Goal: Transaction & Acquisition: Purchase product/service

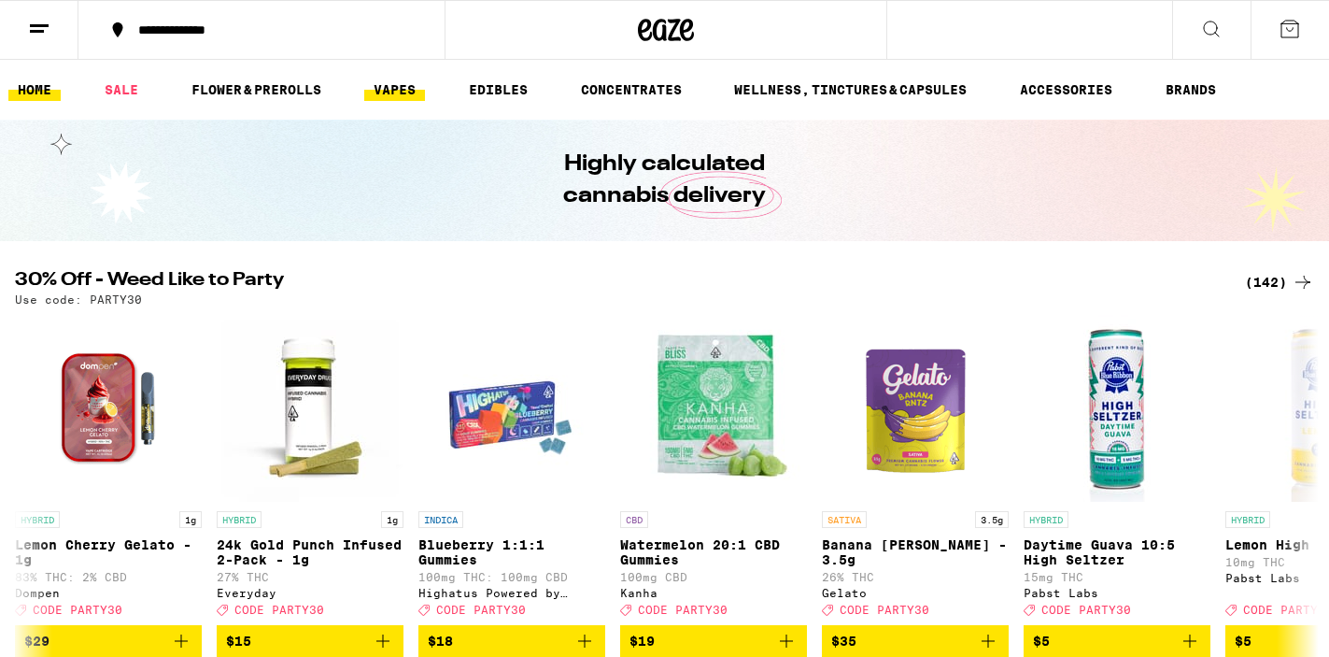
click at [398, 91] on link "VAPES" at bounding box center [394, 89] width 61 height 22
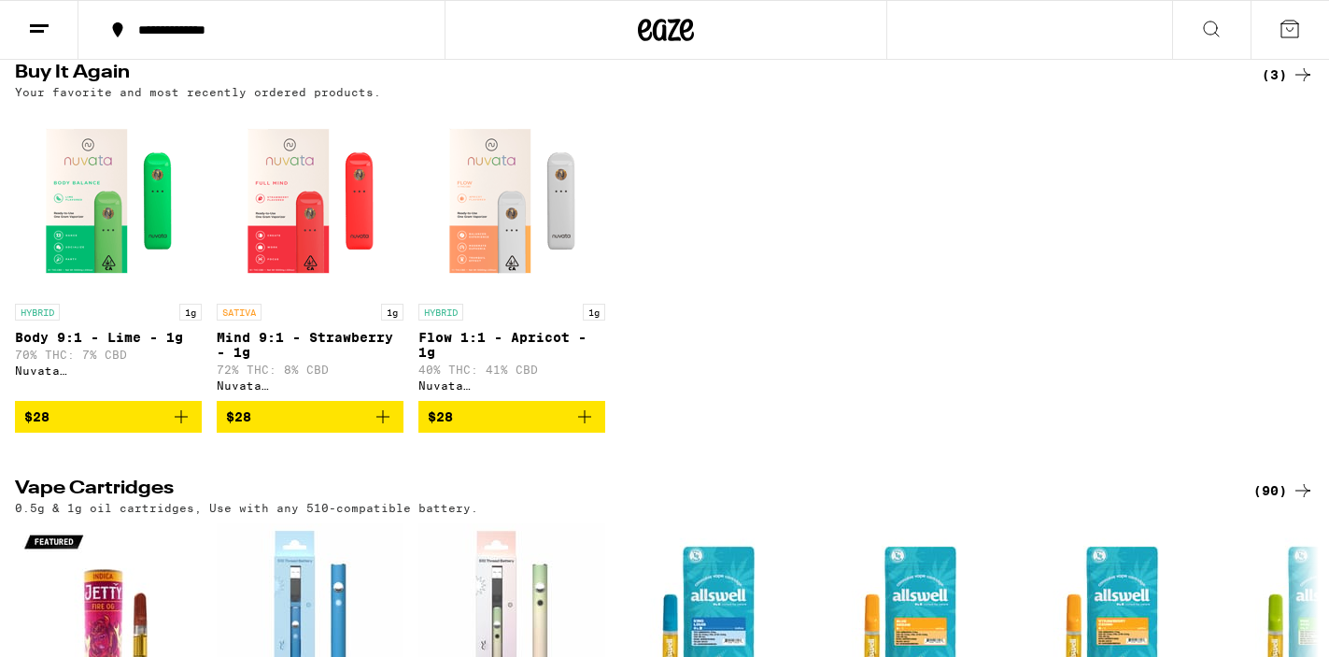
scroll to position [197, 0]
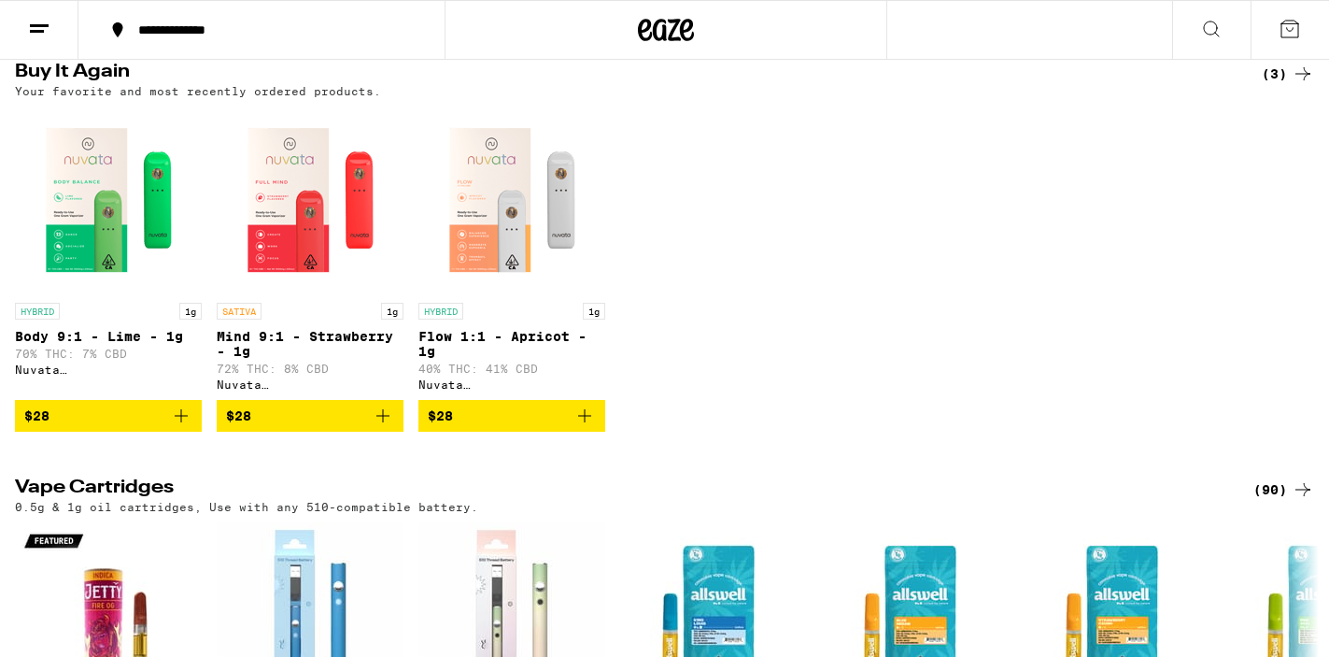
click at [183, 421] on icon "Add to bag" at bounding box center [181, 416] width 22 height 22
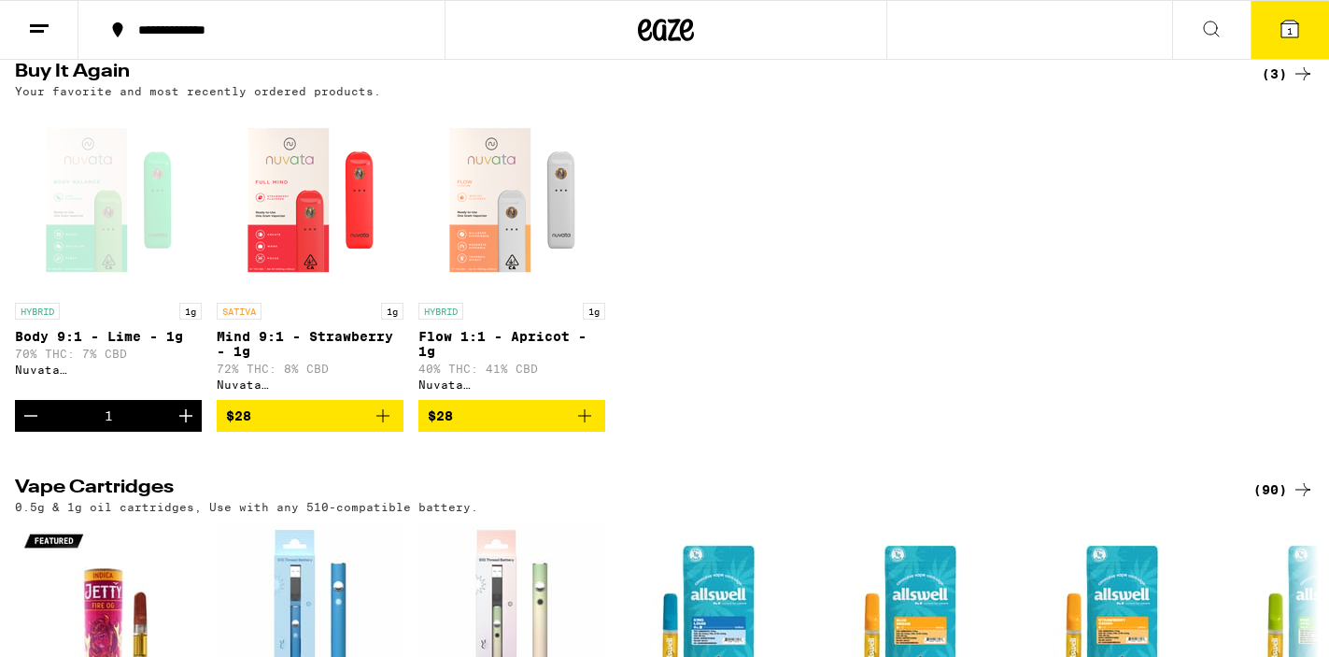
scroll to position [257, 0]
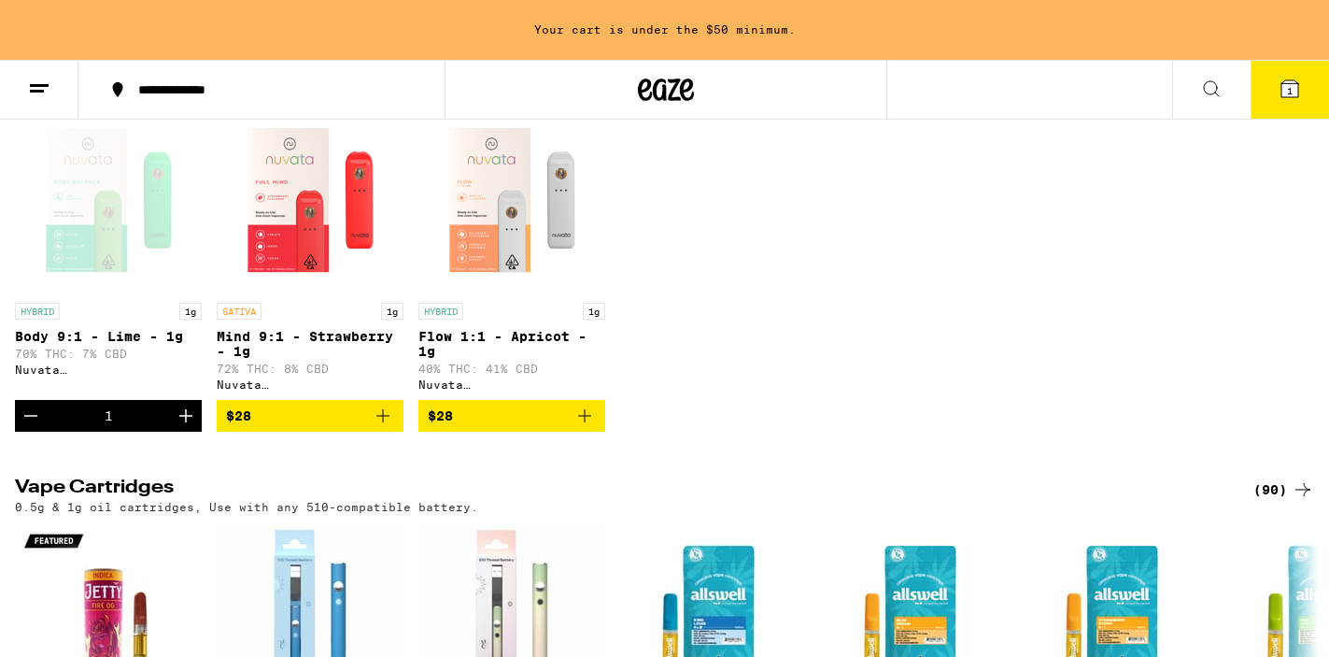
click at [382, 422] on icon "Add to bag" at bounding box center [383, 415] width 13 height 13
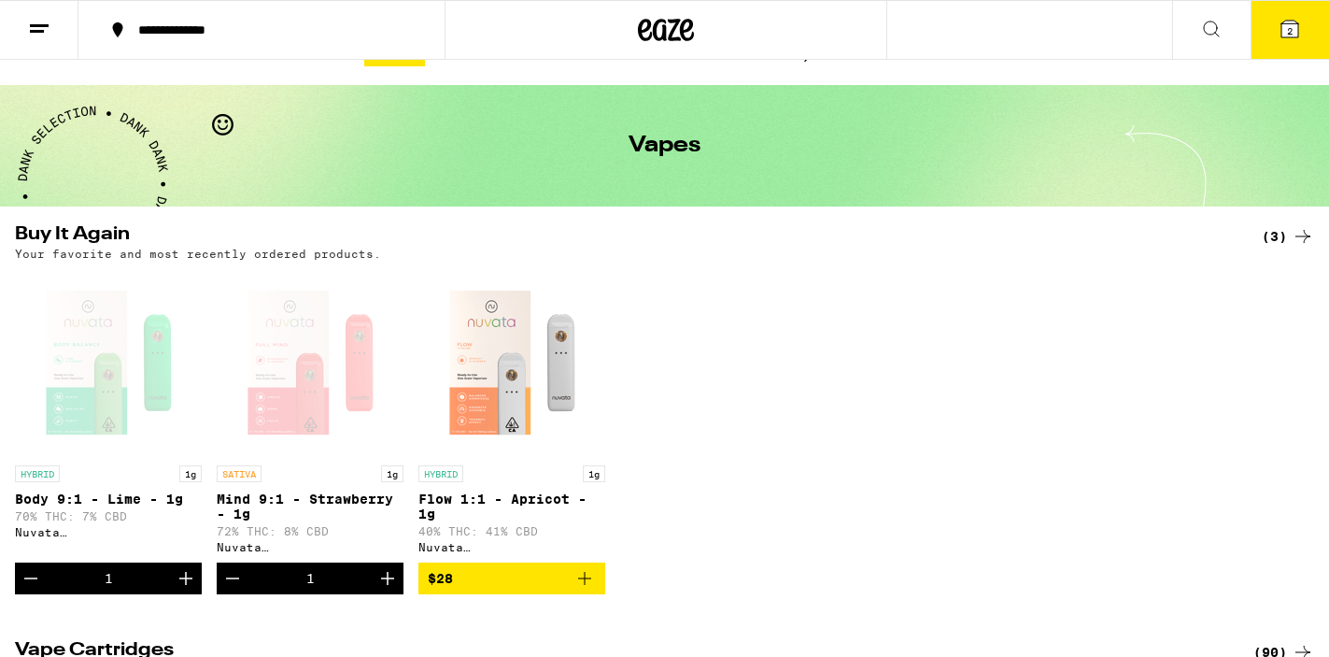
scroll to position [0, 0]
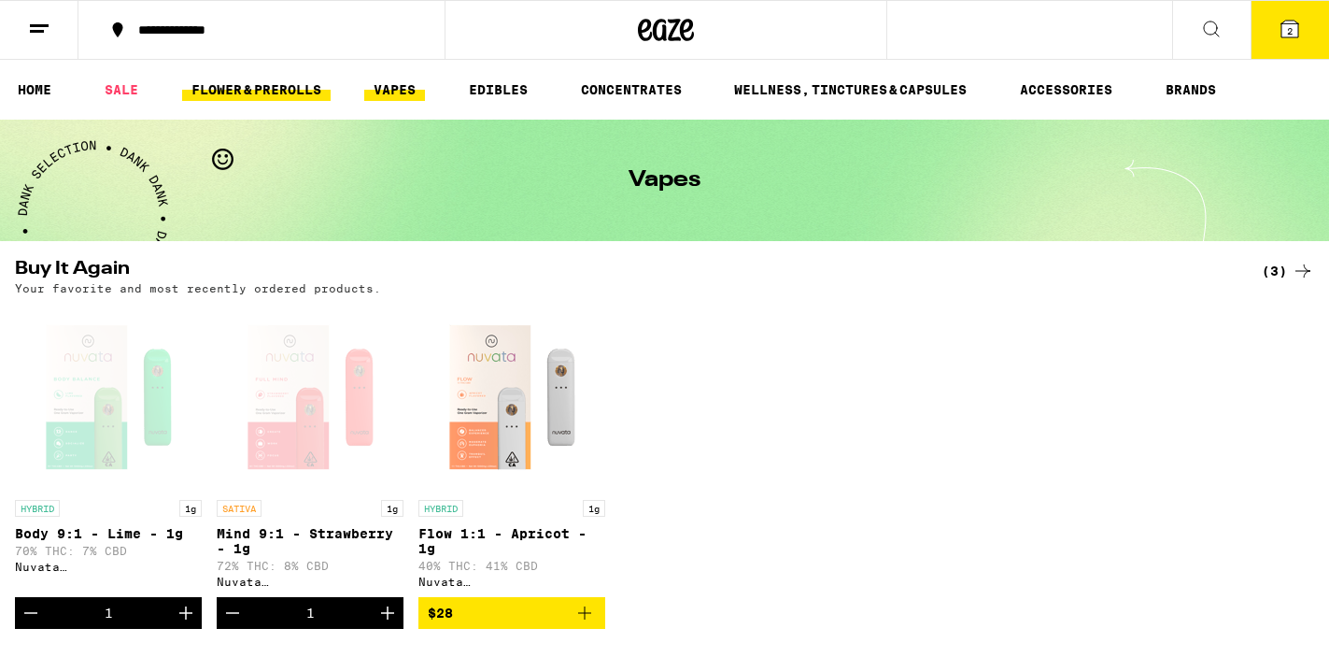
click at [243, 88] on link "FLOWER & PREROLLS" at bounding box center [256, 89] width 149 height 22
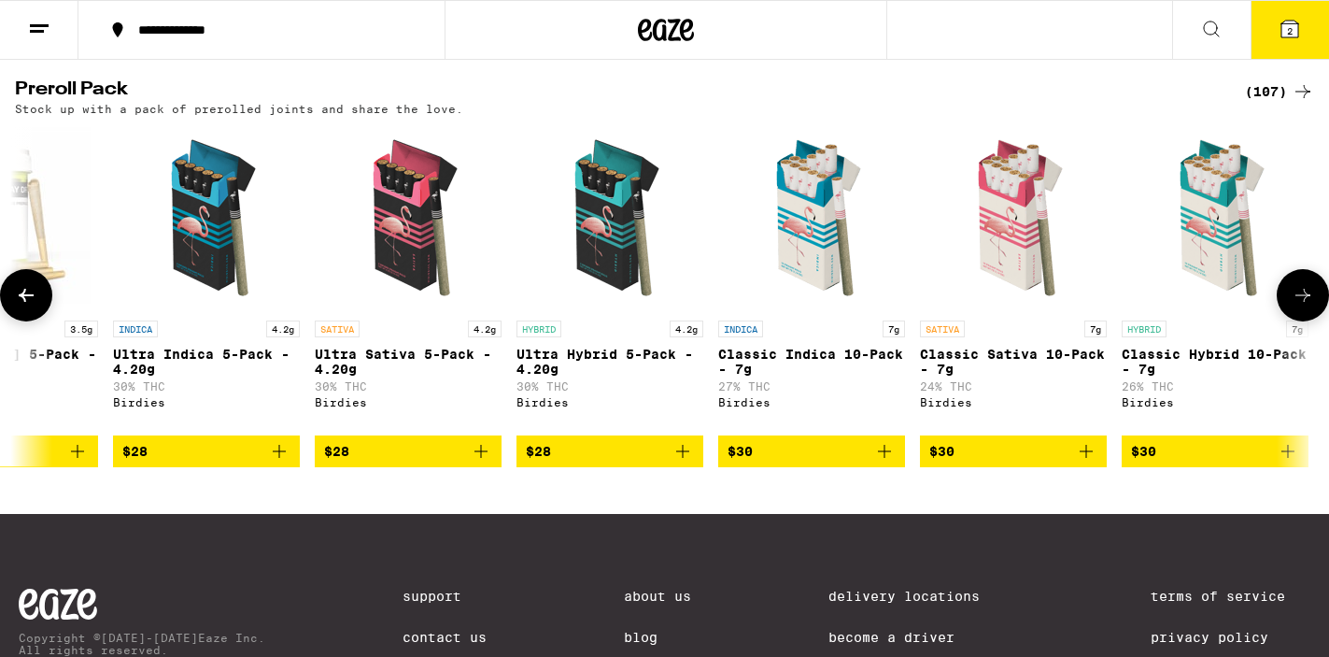
scroll to position [0, 2740]
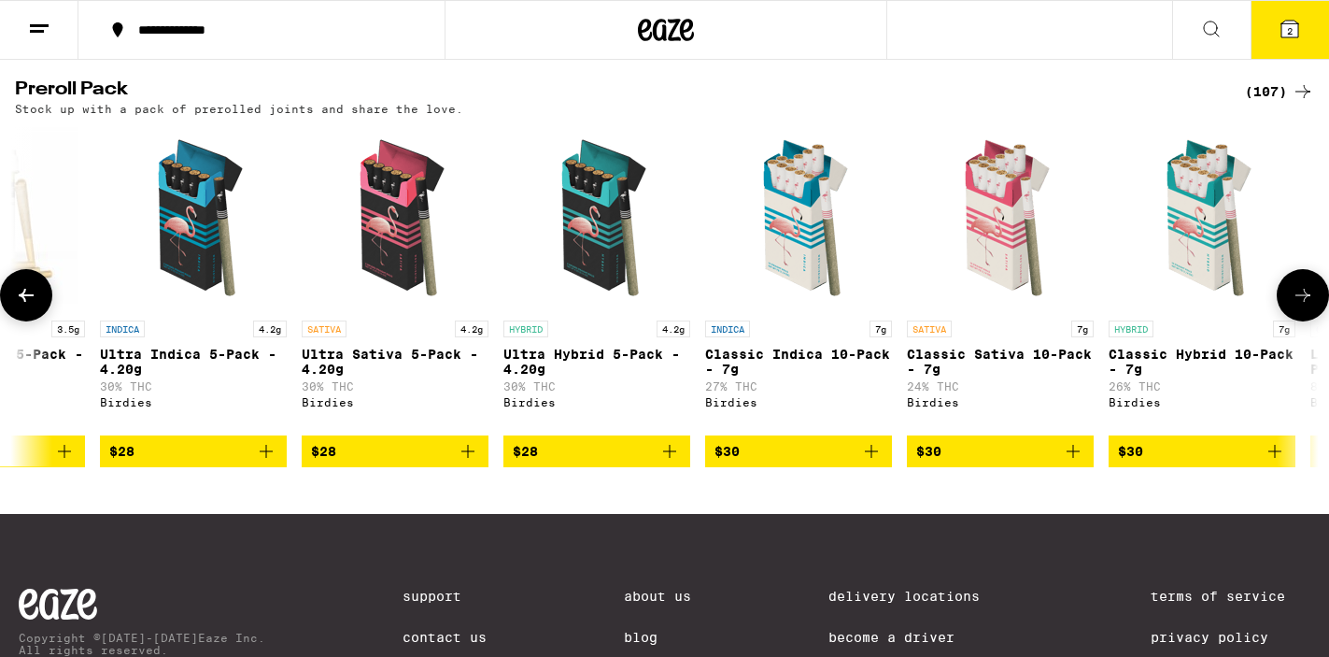
click at [1275, 462] on icon "Add to bag" at bounding box center [1275, 451] width 22 height 22
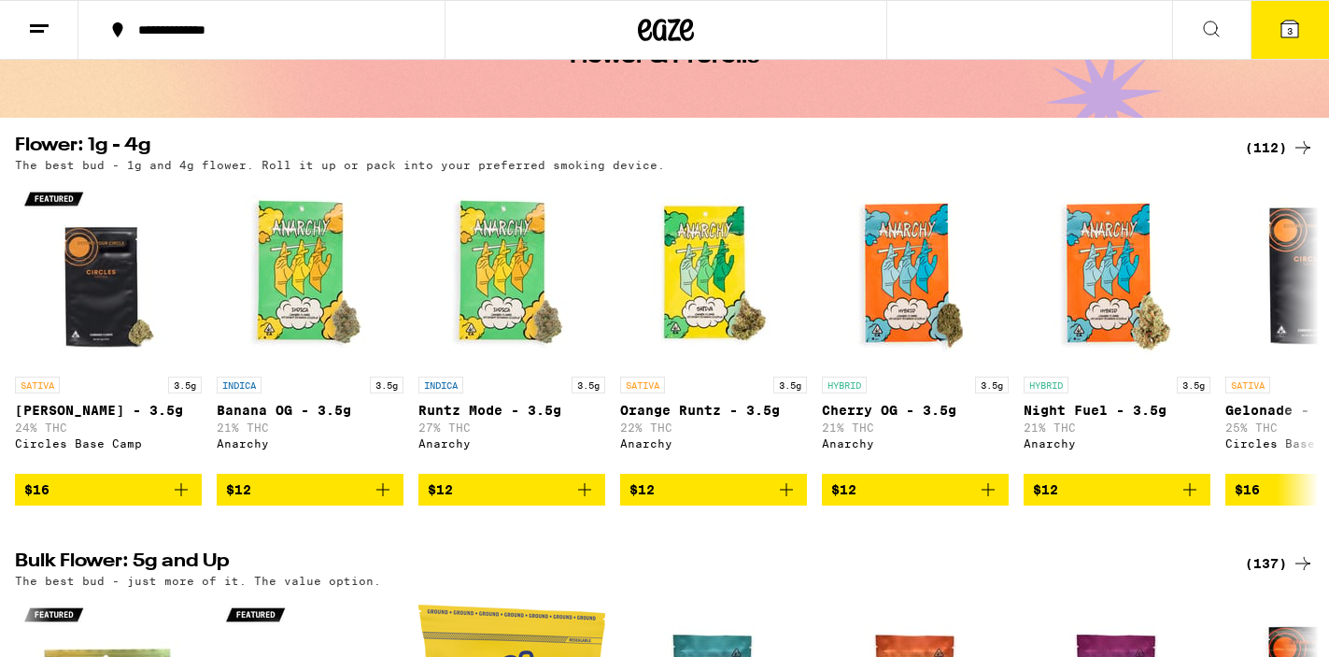
scroll to position [0, 0]
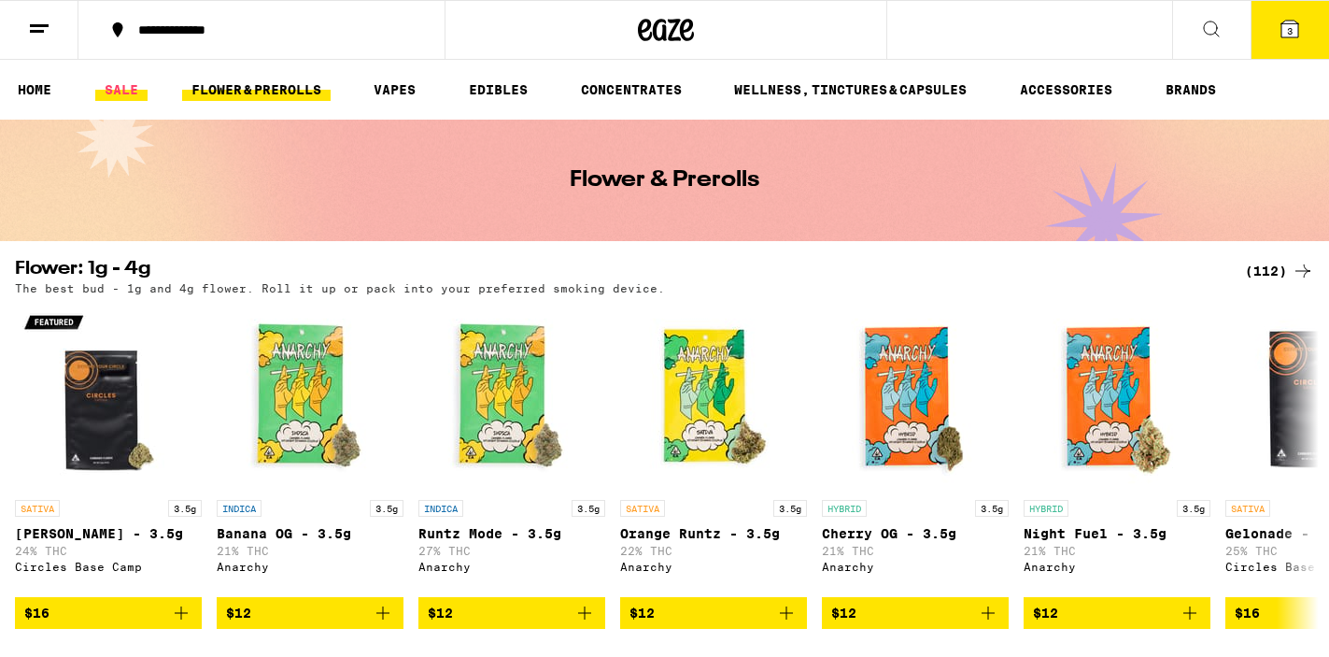
click at [117, 87] on link "SALE" at bounding box center [121, 89] width 52 height 22
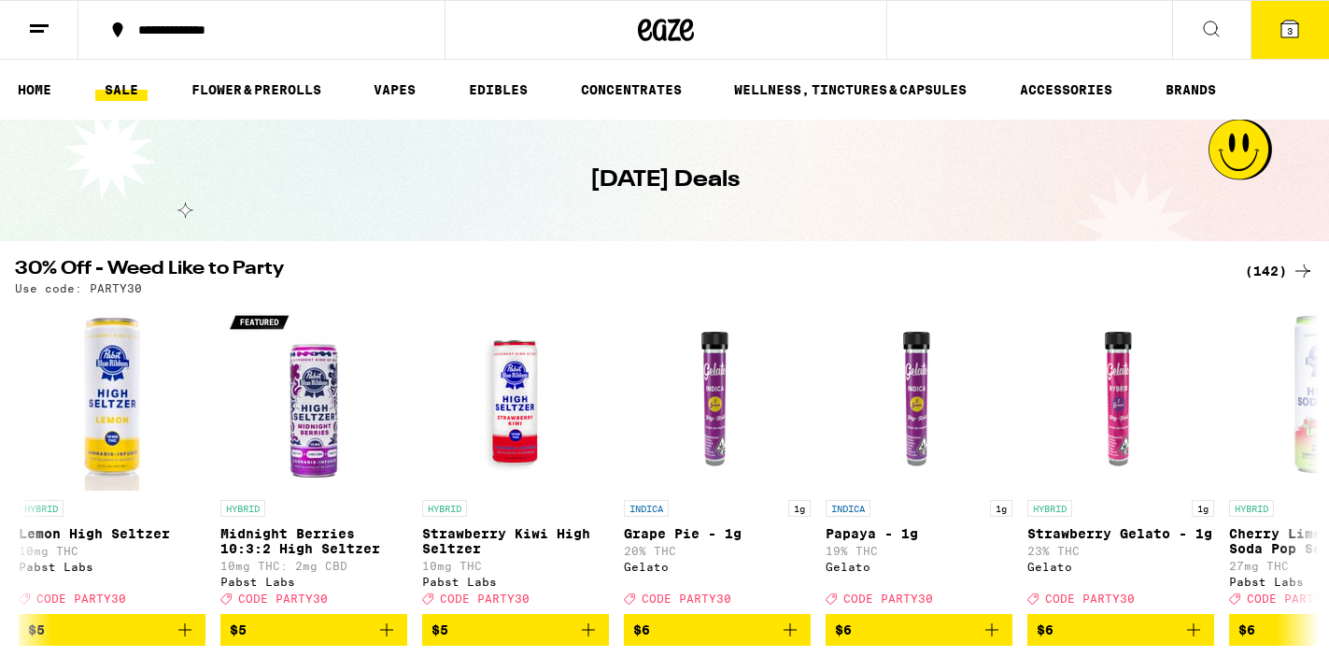
click at [1277, 23] on button "3" at bounding box center [1290, 30] width 78 height 58
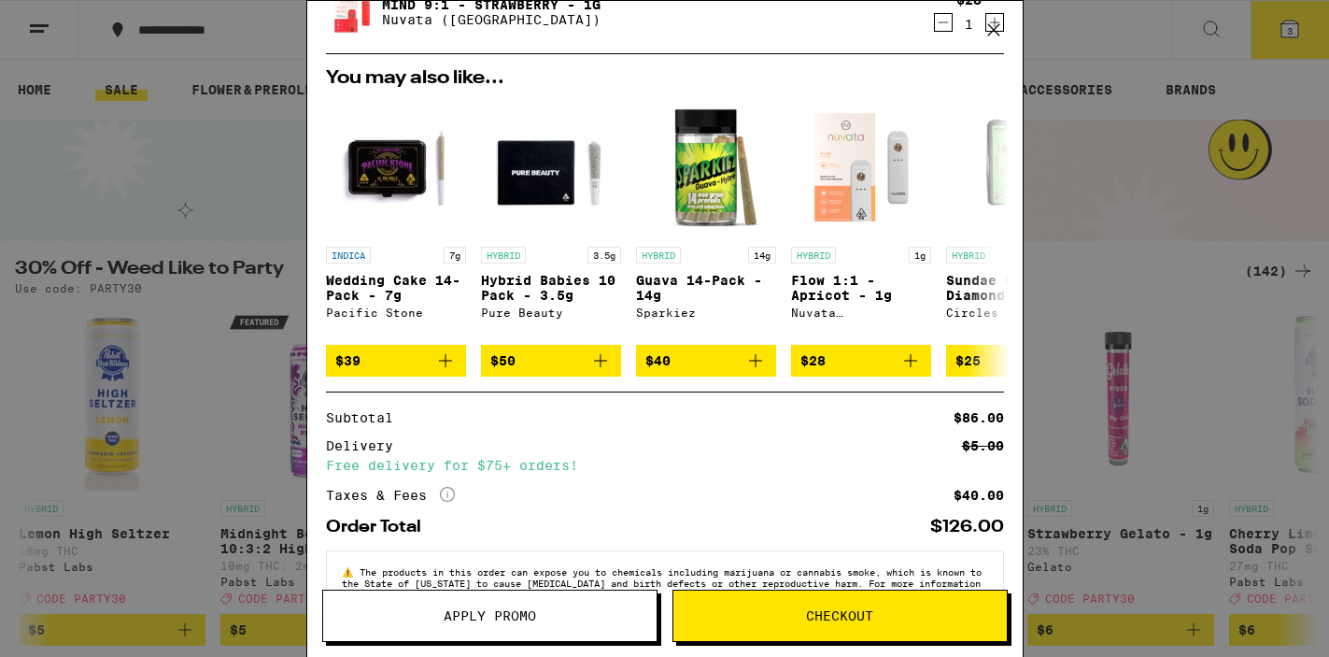
scroll to position [232, 0]
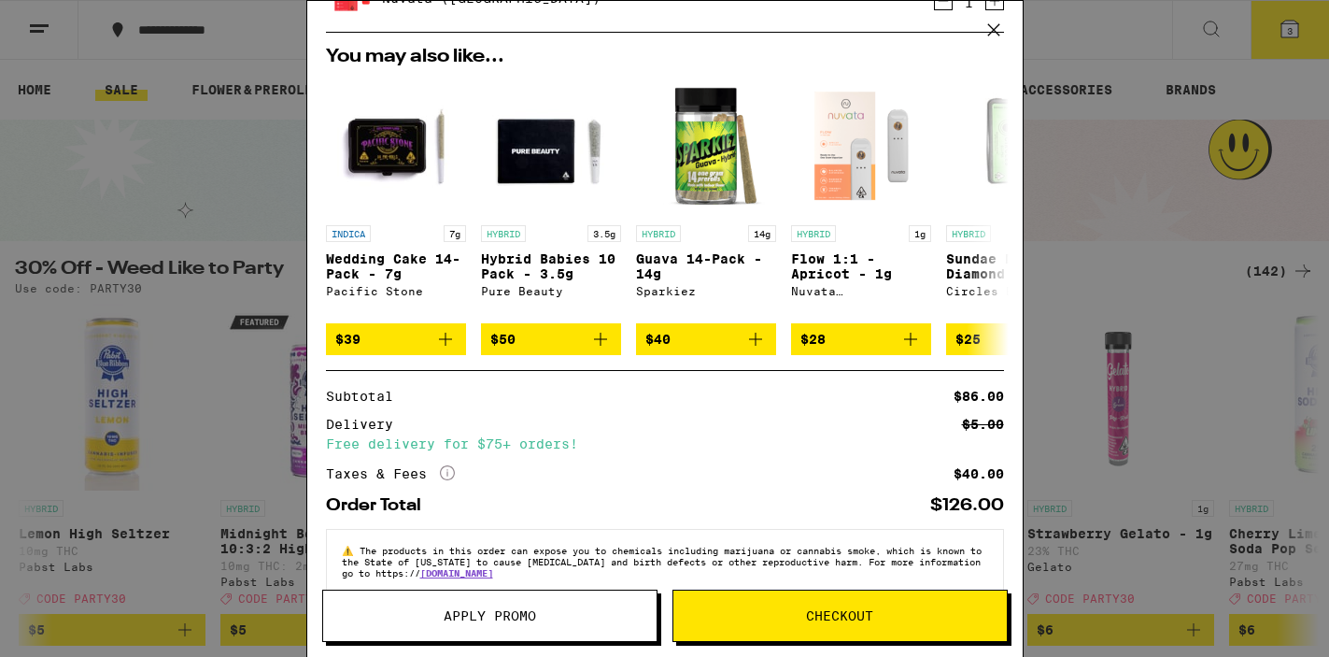
click at [792, 612] on span "Checkout" at bounding box center [841, 615] width 334 height 13
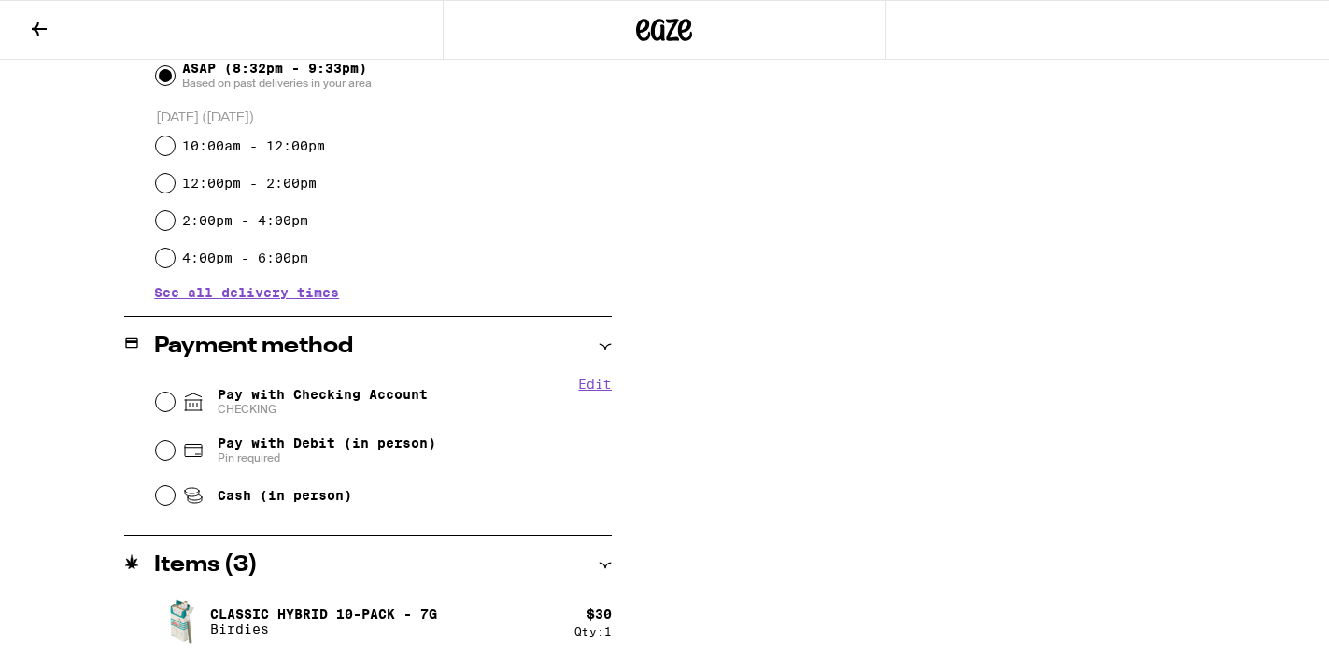
scroll to position [560, 0]
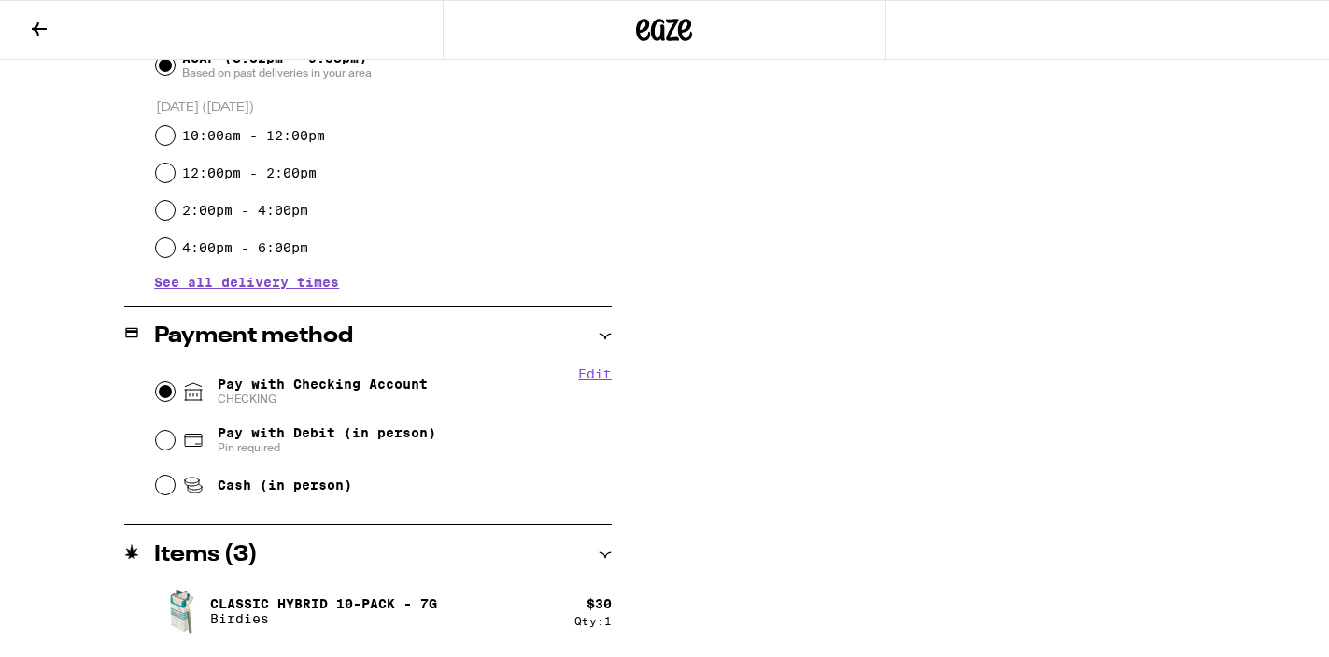
click at [158, 390] on input "Pay with Checking Account CHECKING" at bounding box center [165, 391] width 19 height 19
radio input "true"
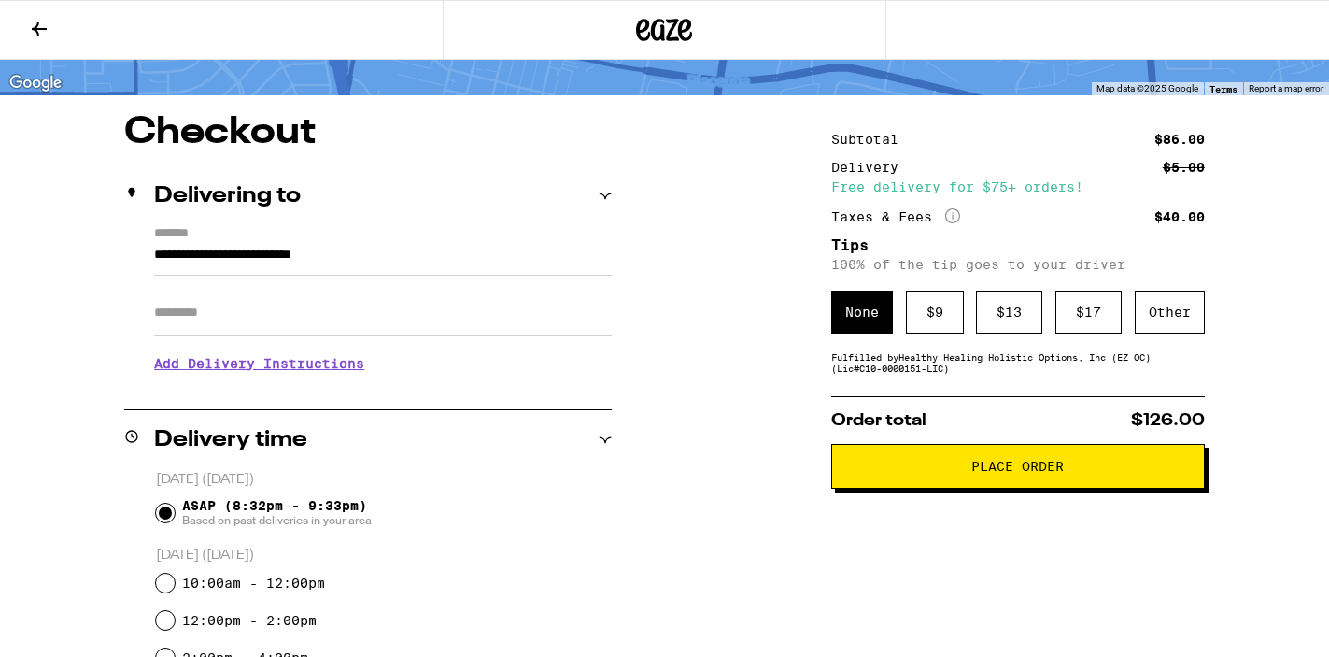
scroll to position [0, 0]
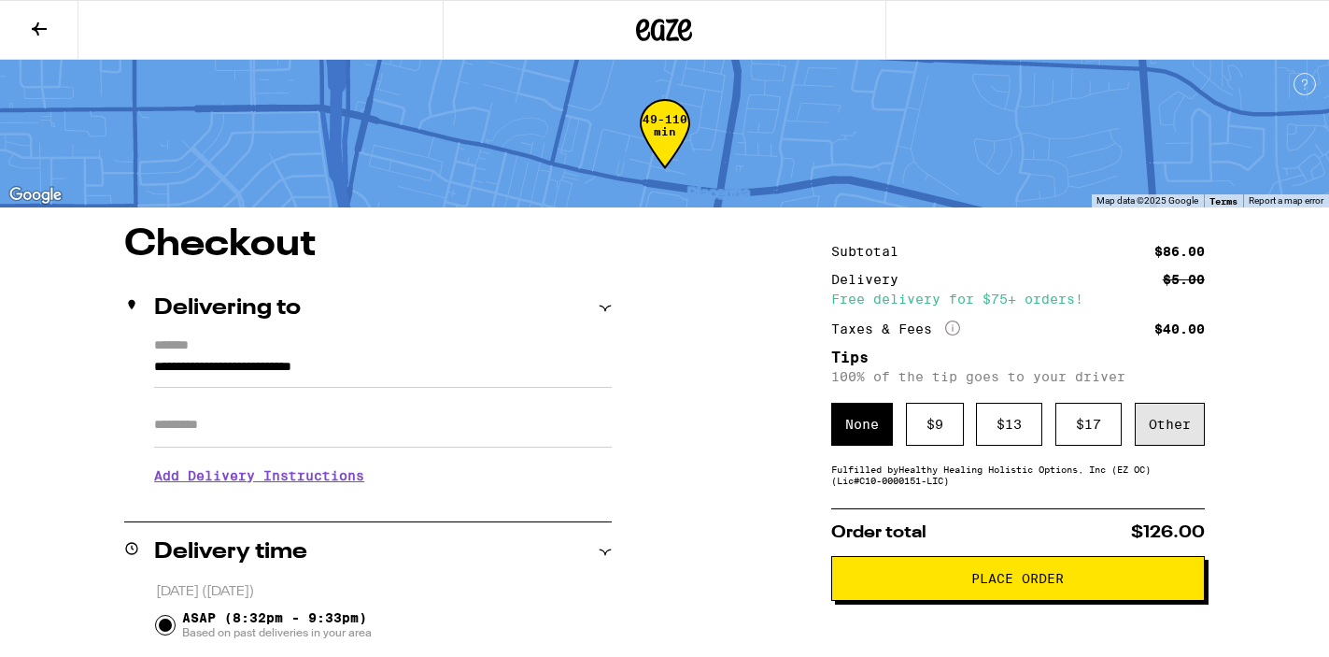
click at [1185, 428] on div "Other" at bounding box center [1170, 424] width 70 height 43
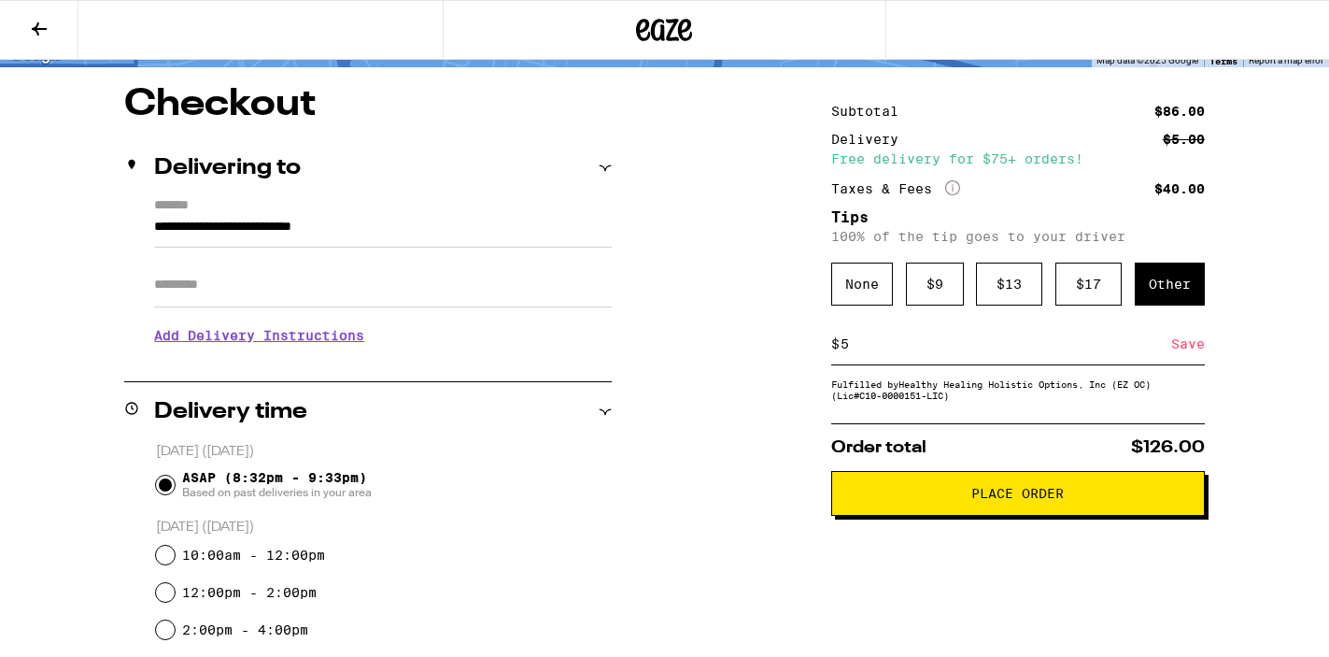
scroll to position [147, 0]
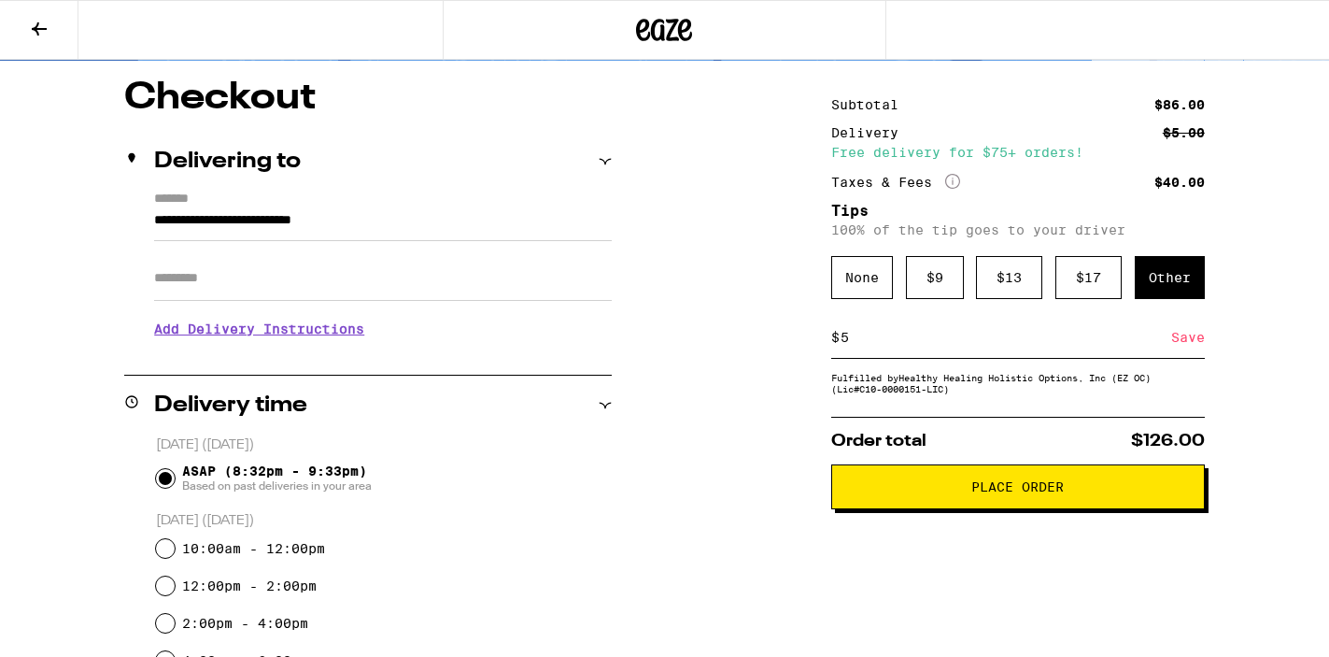
type input "5"
click at [999, 493] on span "Place Order" at bounding box center [1018, 486] width 92 height 13
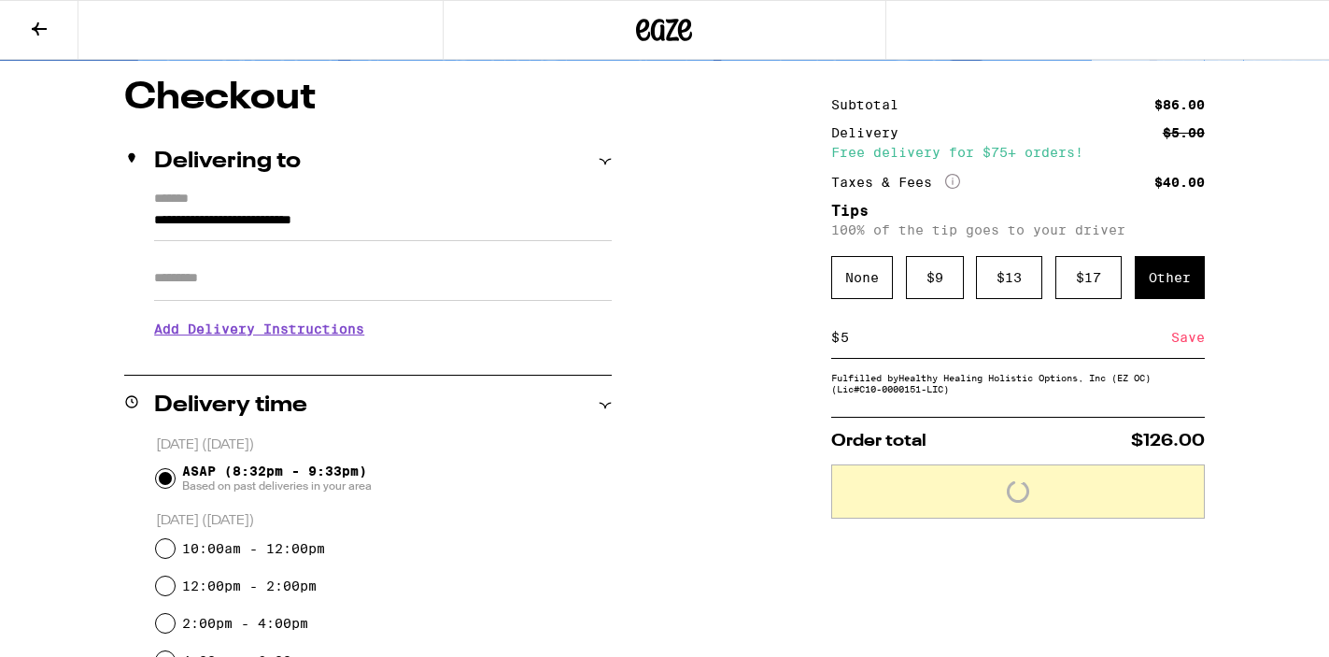
click at [1187, 348] on div "Save" at bounding box center [1189, 337] width 34 height 41
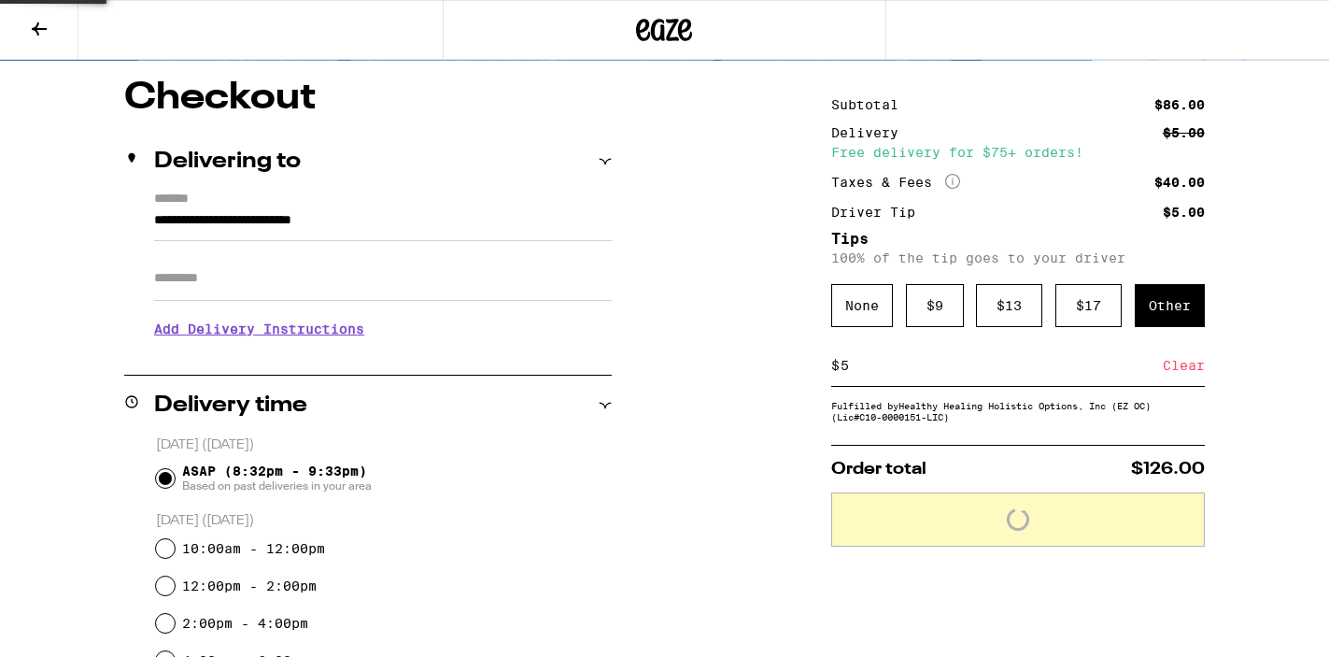
scroll to position [206, 0]
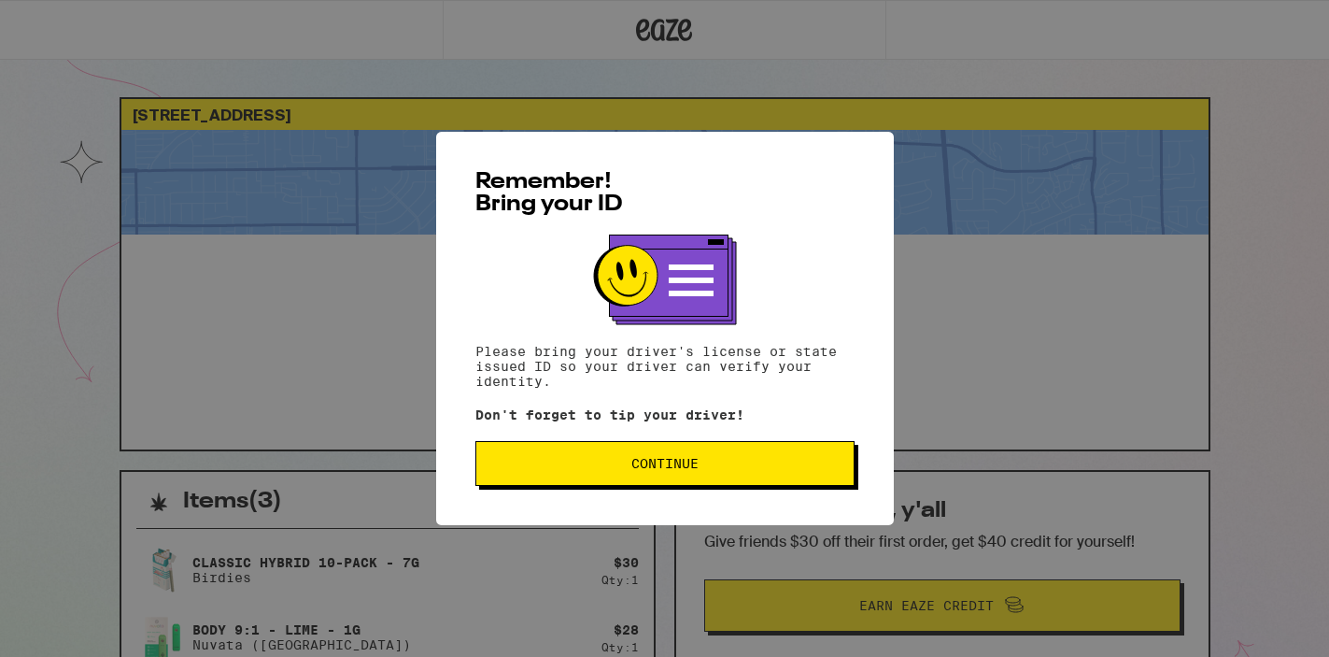
click at [663, 456] on button "Continue" at bounding box center [665, 463] width 379 height 45
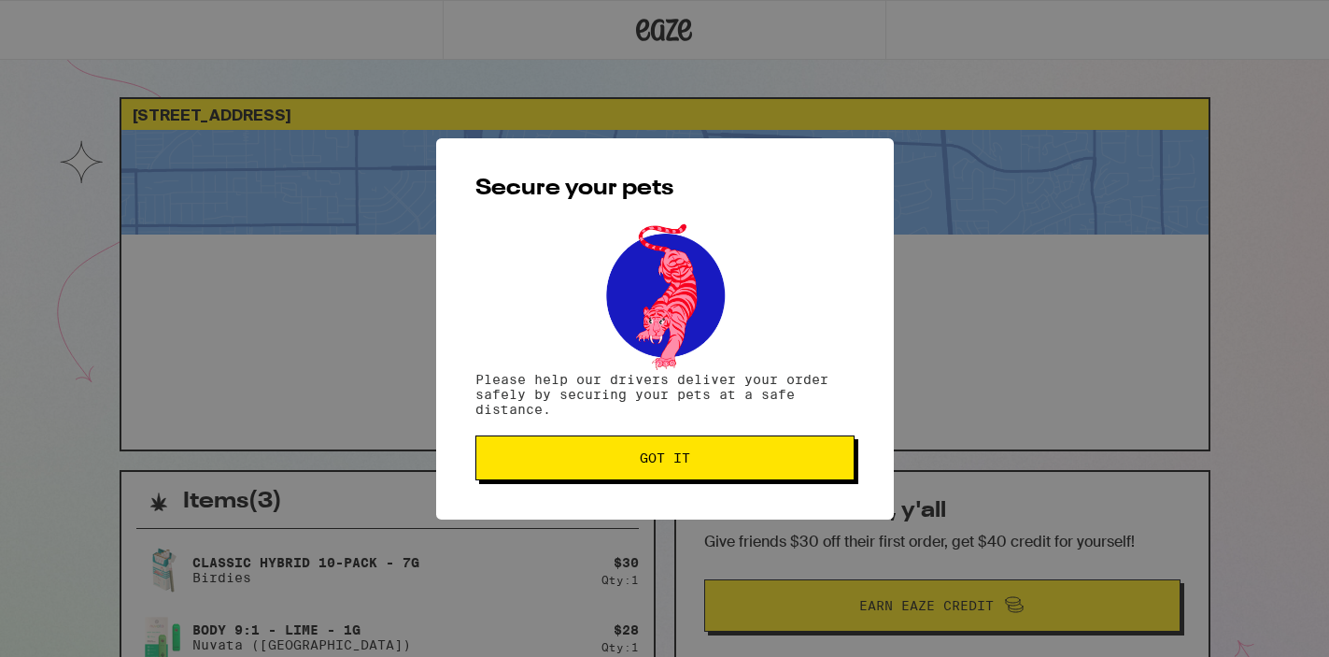
click at [664, 462] on span "Got it" at bounding box center [665, 457] width 50 height 13
